Goal: Information Seeking & Learning: Check status

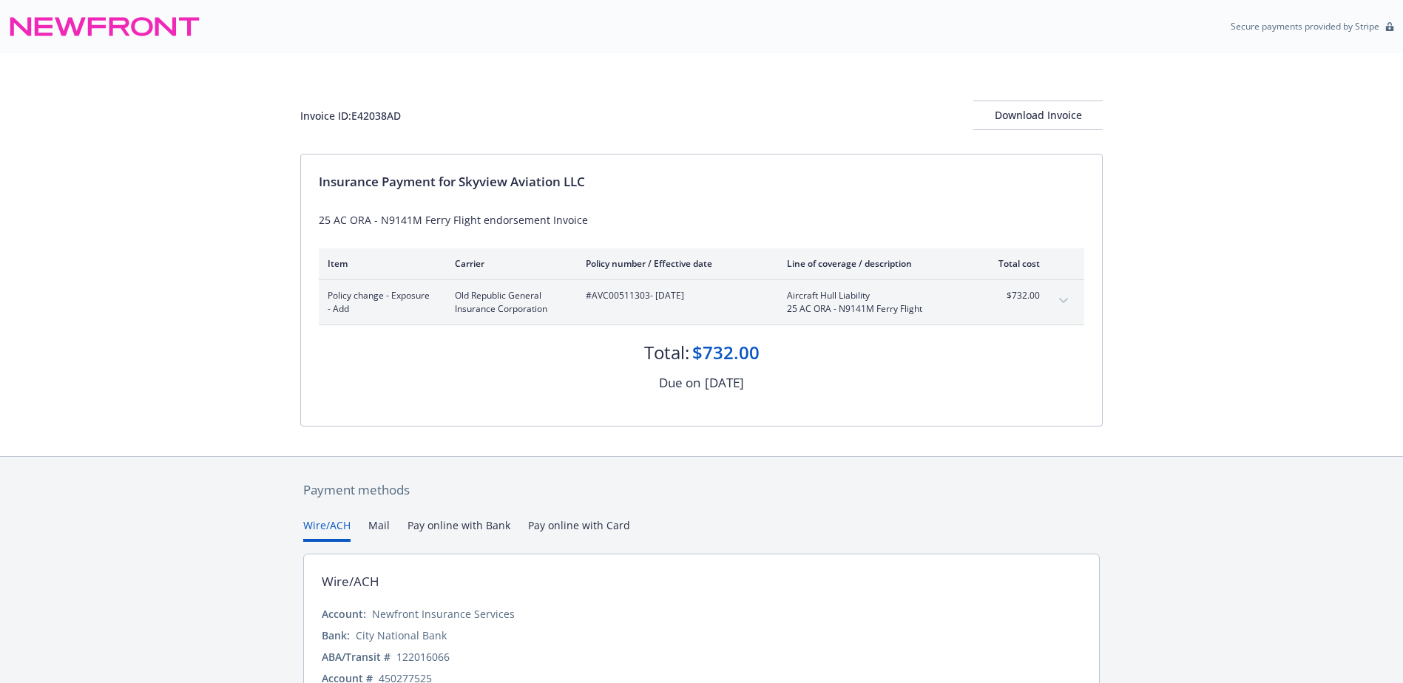
click at [1267, 75] on div "Invoice ID: E42038AD Download Invoice Insurance Payment for Skyview Aviation LL…" at bounding box center [701, 254] width 1403 height 403
